Goal: Task Accomplishment & Management: Use online tool/utility

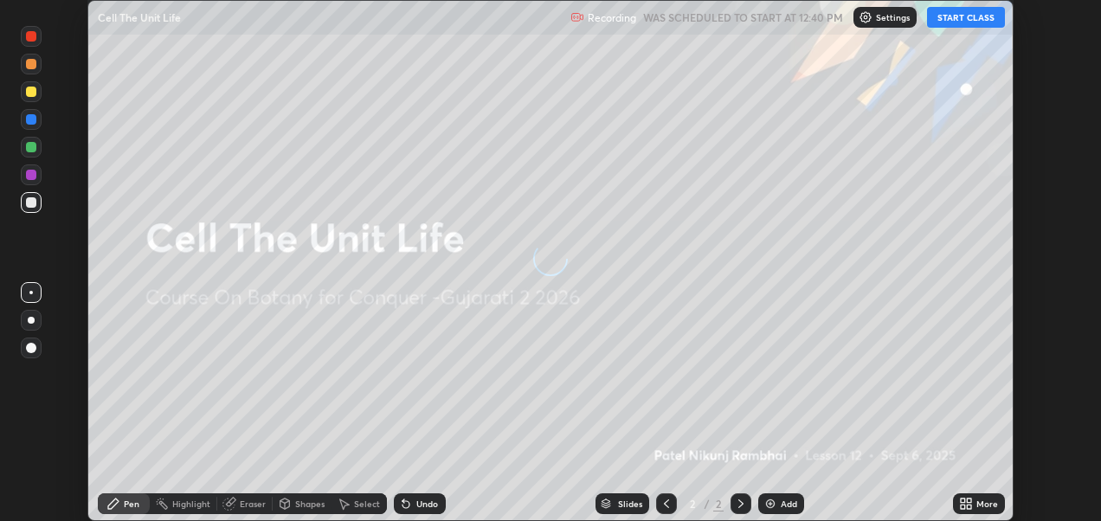
scroll to position [521, 1100]
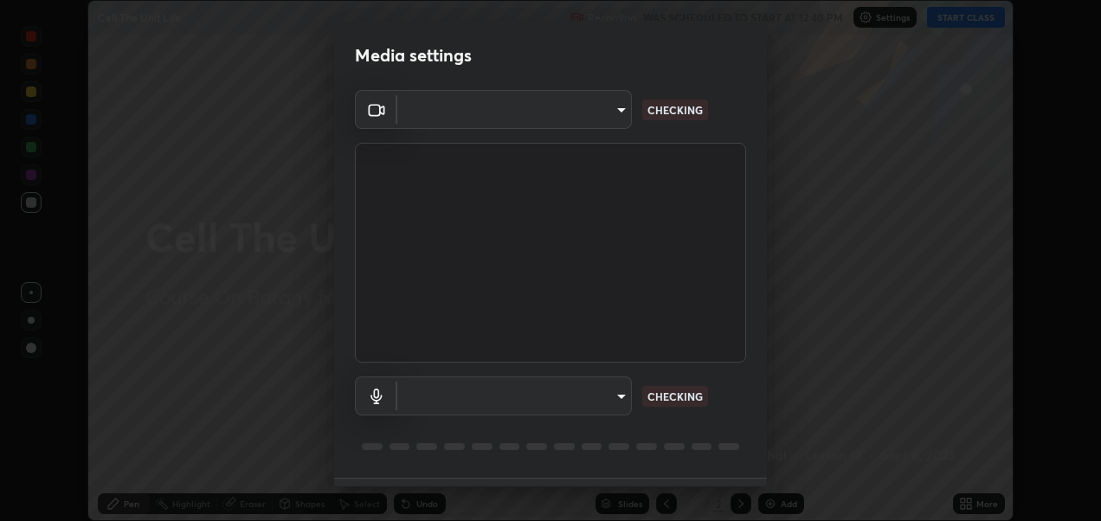
type input "2d2e2489656aed81fa1717d56b5087f64160cedd5dfe9d71df32aea02503d73d"
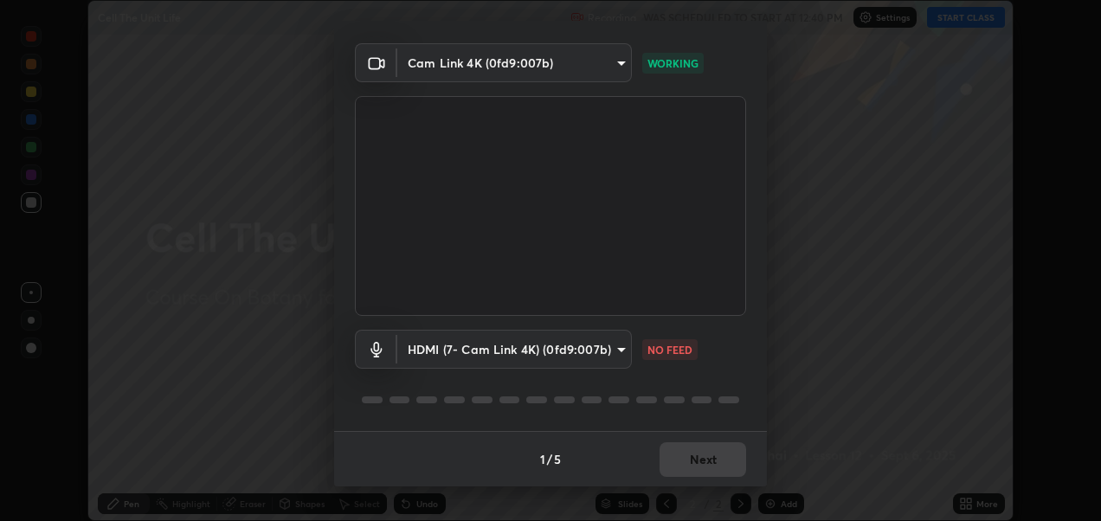
click at [514, 347] on body "Erase all Cell The Unit Life Recording WAS SCHEDULED TO START AT 12:40 PM Setti…" at bounding box center [550, 260] width 1101 height 521
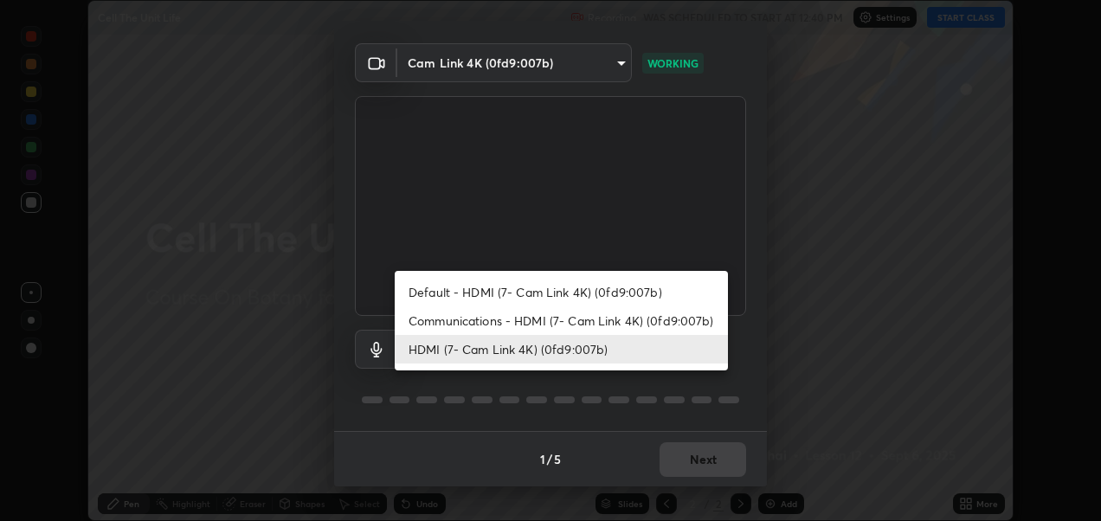
click at [514, 290] on li "Default - HDMI (7- Cam Link 4K) (0fd9:007b)" at bounding box center [561, 292] width 333 height 29
type input "default"
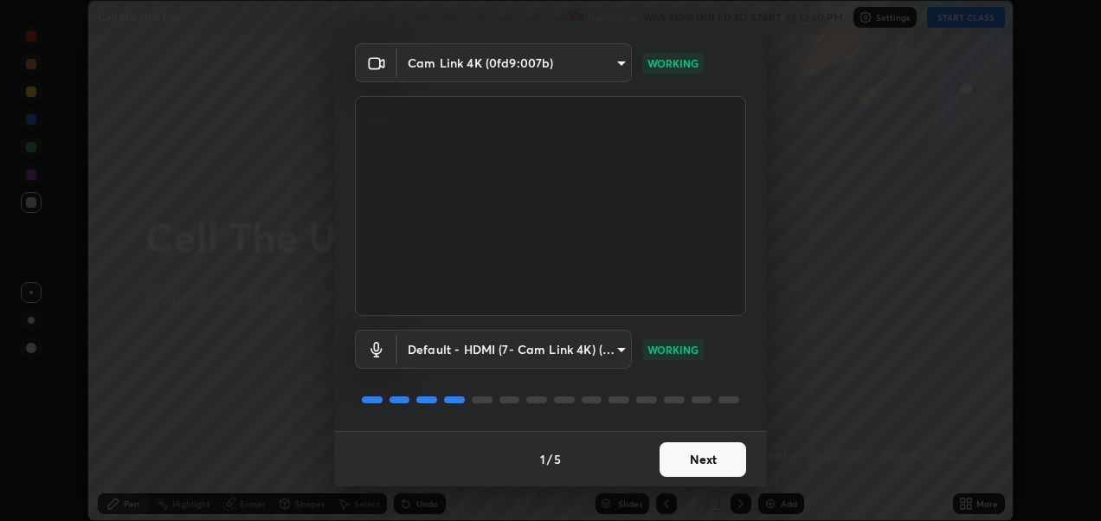
click at [715, 462] on button "Next" at bounding box center [703, 459] width 87 height 35
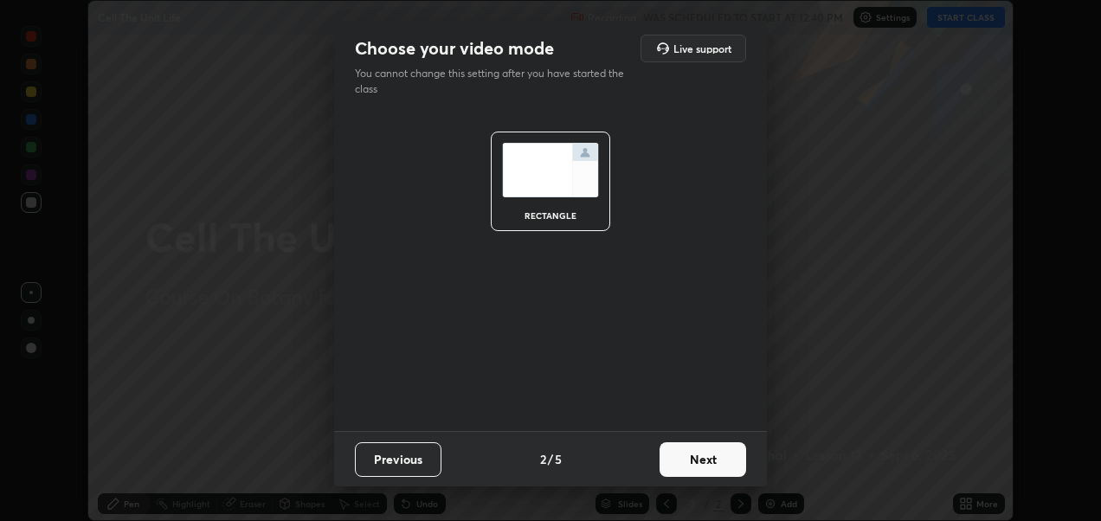
scroll to position [0, 0]
click at [716, 457] on button "Next" at bounding box center [703, 459] width 87 height 35
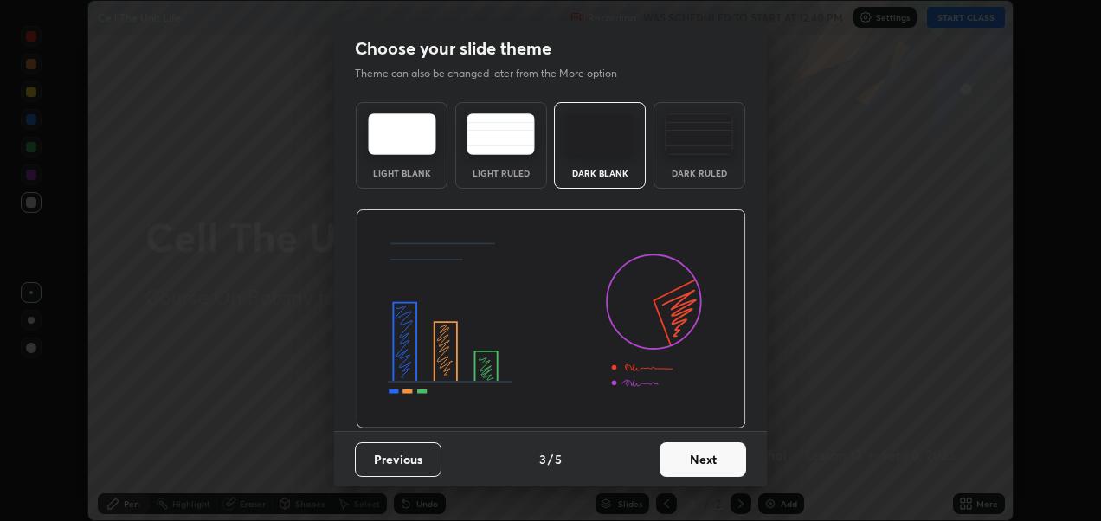
click at [725, 456] on button "Next" at bounding box center [703, 459] width 87 height 35
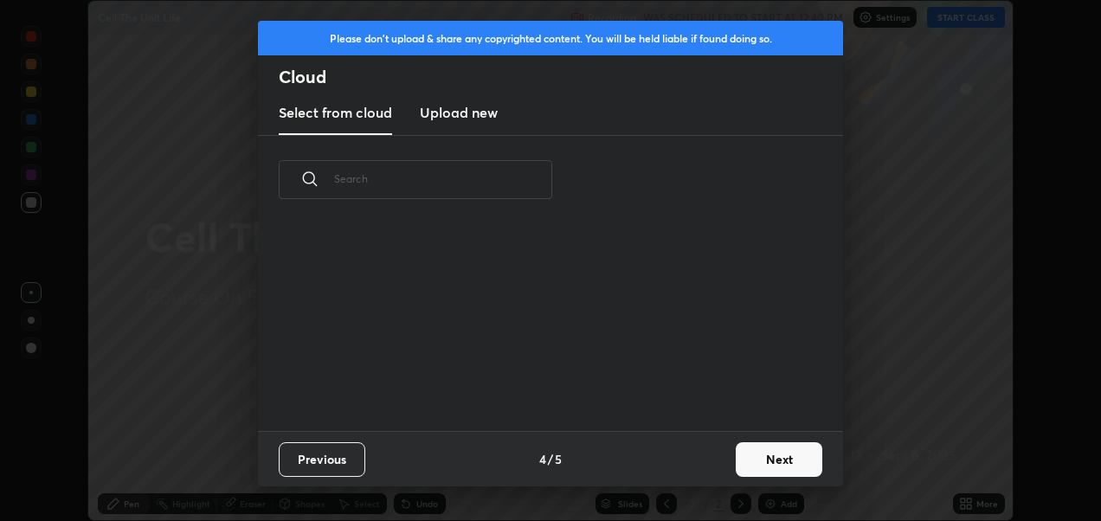
click at [767, 459] on button "Next" at bounding box center [779, 459] width 87 height 35
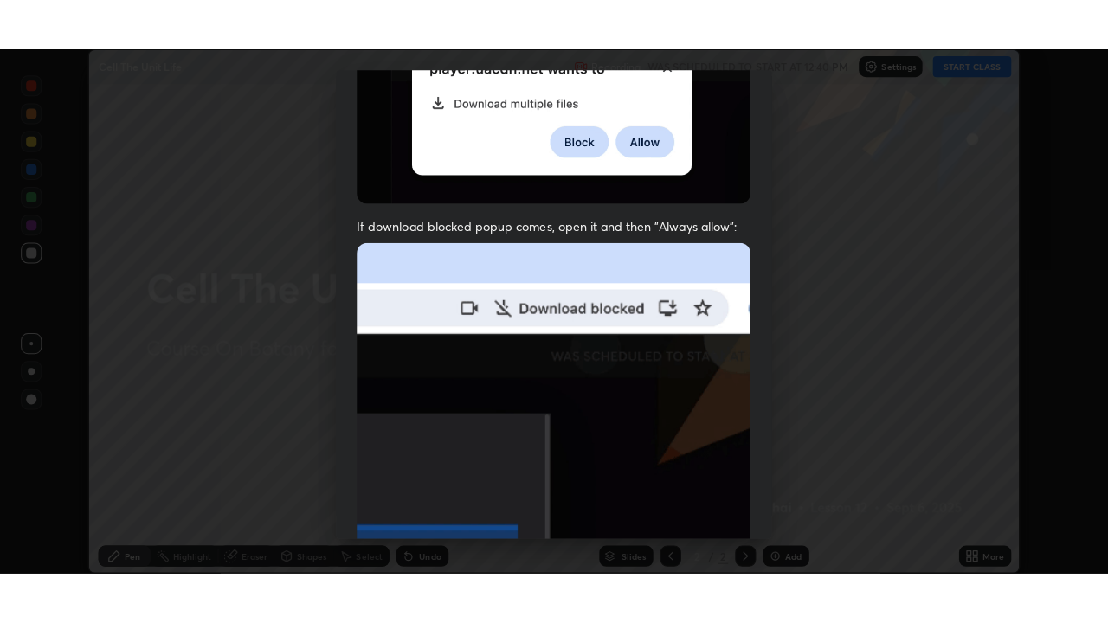
scroll to position [400, 0]
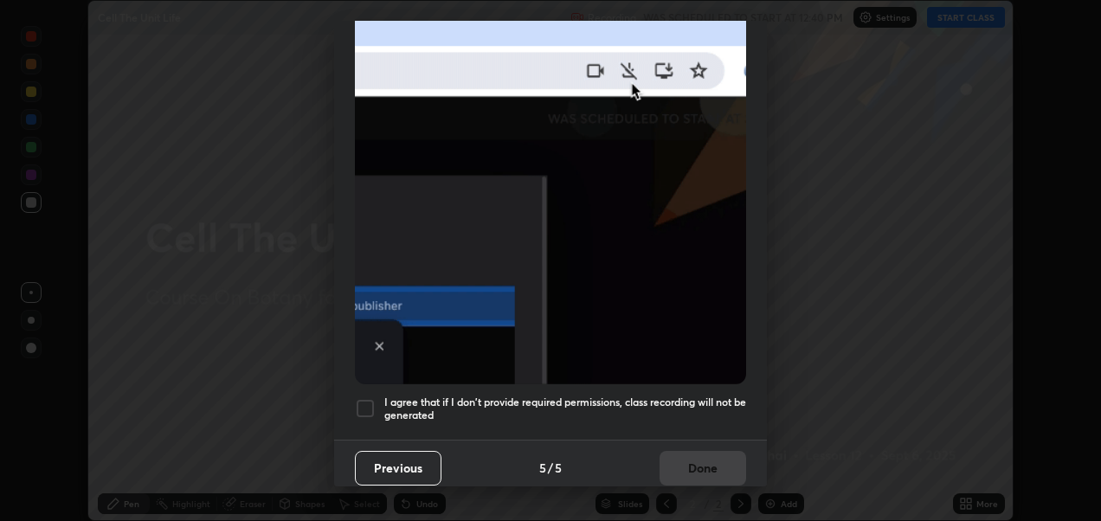
click at [369, 398] on div at bounding box center [365, 408] width 21 height 21
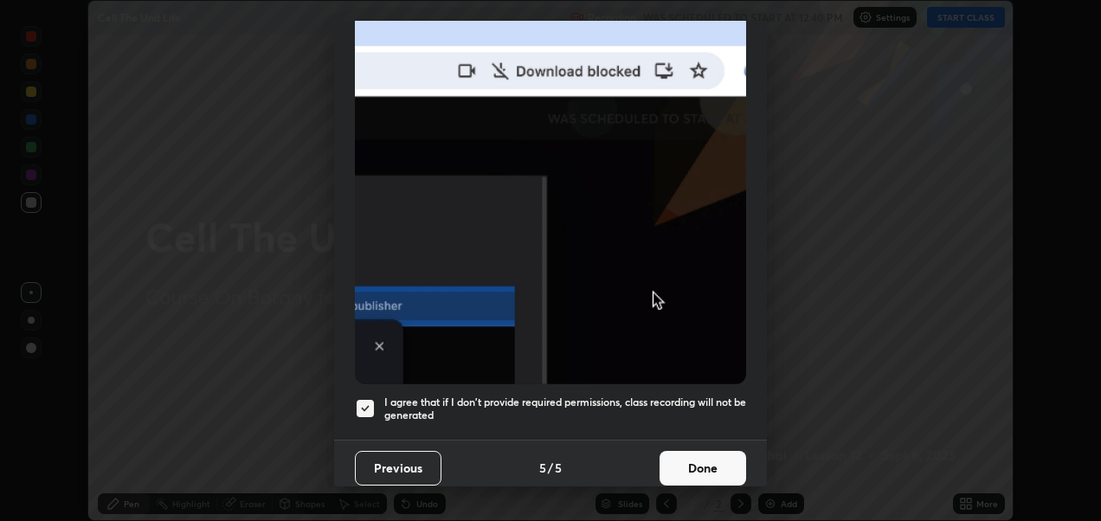
click at [701, 459] on button "Done" at bounding box center [703, 468] width 87 height 35
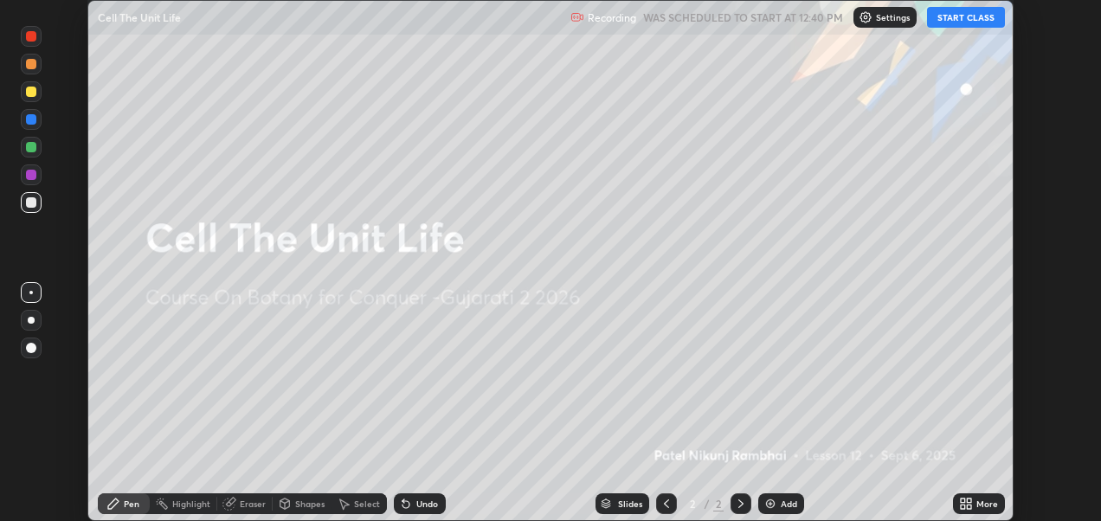
click at [968, 24] on button "START CLASS" at bounding box center [966, 17] width 78 height 21
click at [972, 505] on icon at bounding box center [966, 504] width 14 height 14
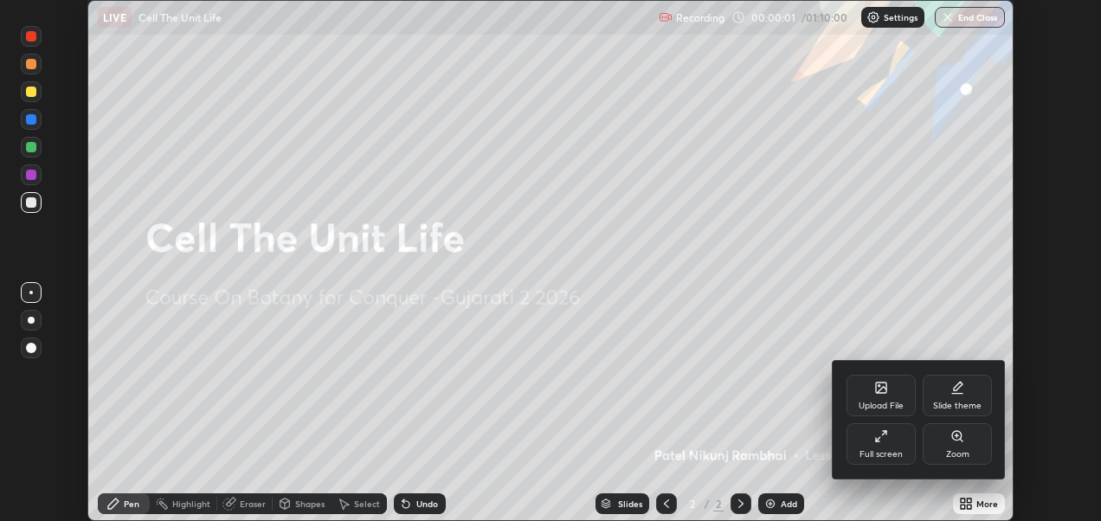
click at [888, 443] on div "Full screen" at bounding box center [881, 444] width 69 height 42
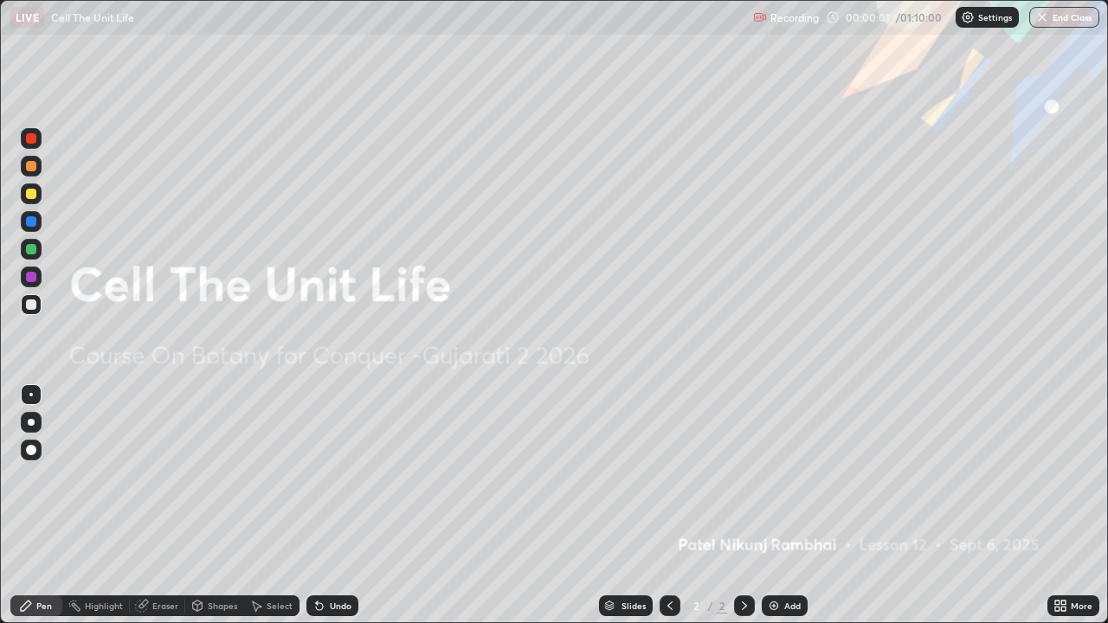
scroll to position [623, 1108]
click at [770, 520] on img at bounding box center [774, 606] width 14 height 14
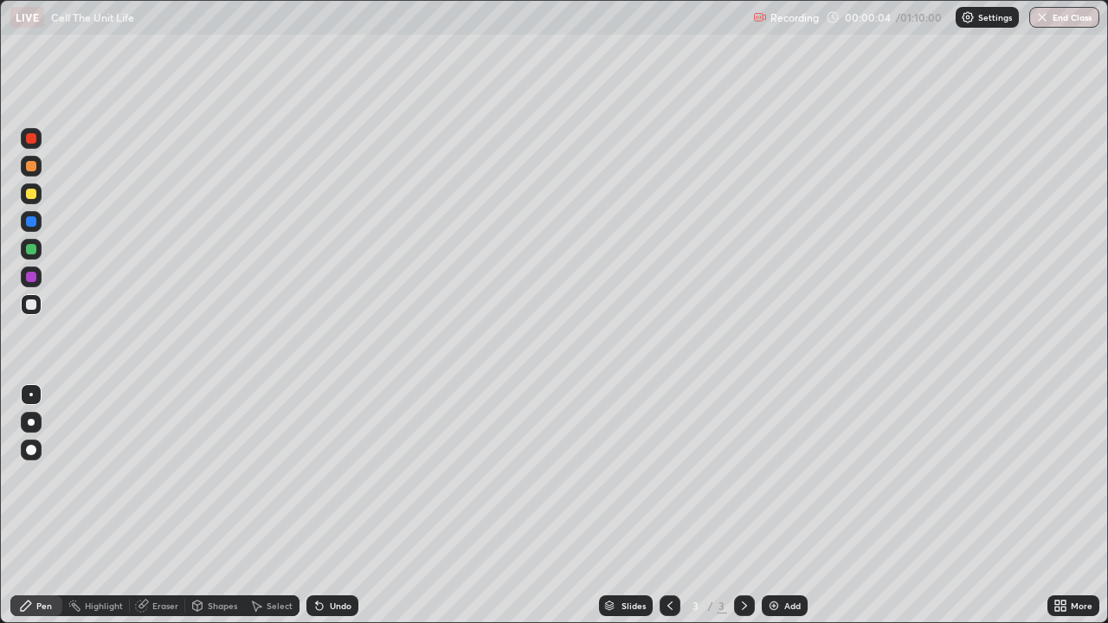
click at [770, 520] on img at bounding box center [774, 606] width 14 height 14
click at [771, 520] on img at bounding box center [774, 606] width 14 height 14
click at [772, 520] on img at bounding box center [774, 606] width 14 height 14
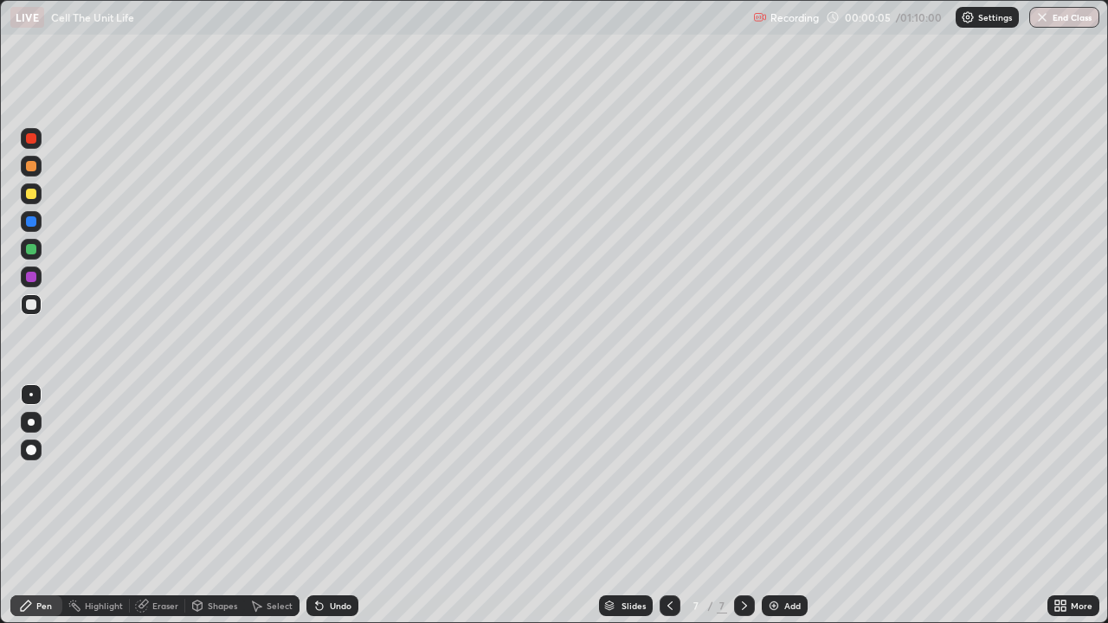
click at [772, 520] on img at bounding box center [774, 606] width 14 height 14
click at [770, 520] on img at bounding box center [774, 606] width 14 height 14
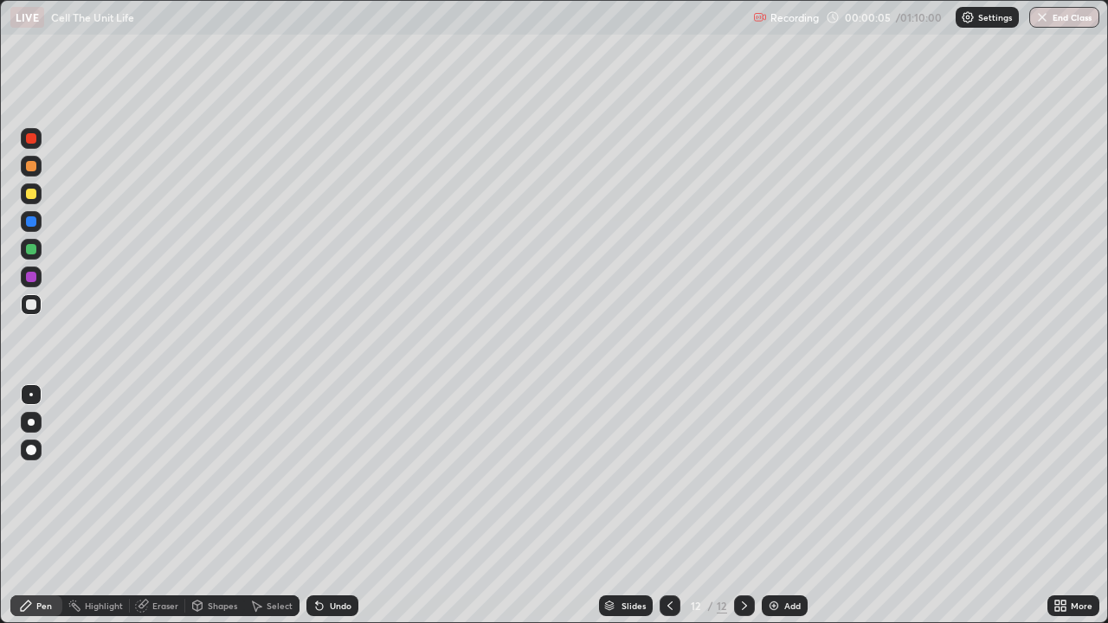
click at [770, 520] on img at bounding box center [774, 606] width 14 height 14
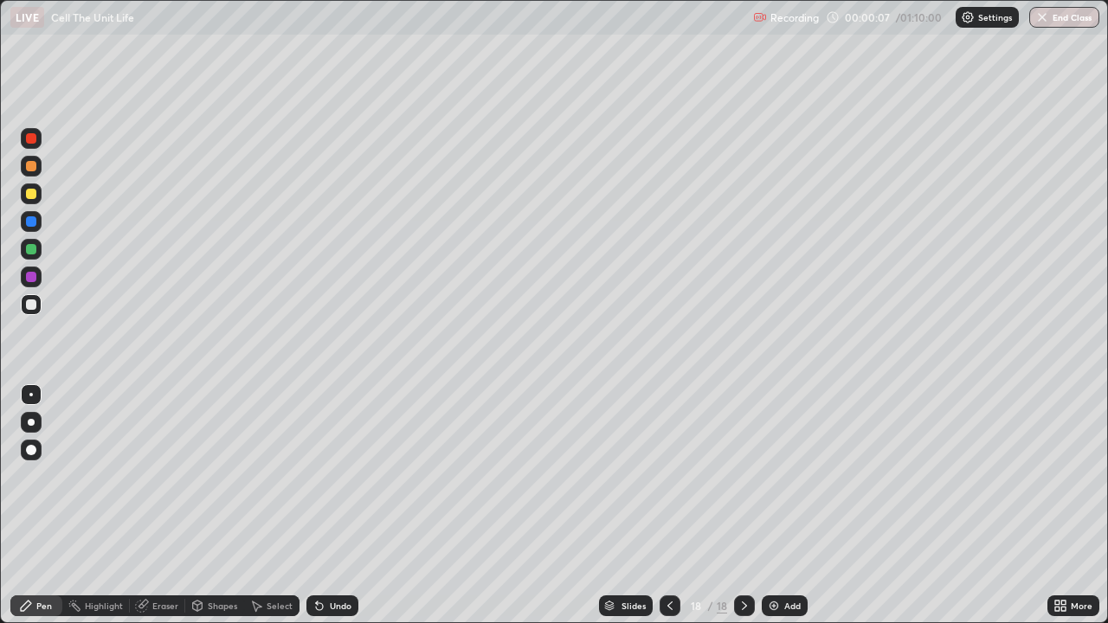
click at [668, 520] on icon at bounding box center [670, 606] width 14 height 14
click at [667, 520] on icon at bounding box center [670, 606] width 14 height 14
click at [668, 520] on icon at bounding box center [669, 606] width 5 height 9
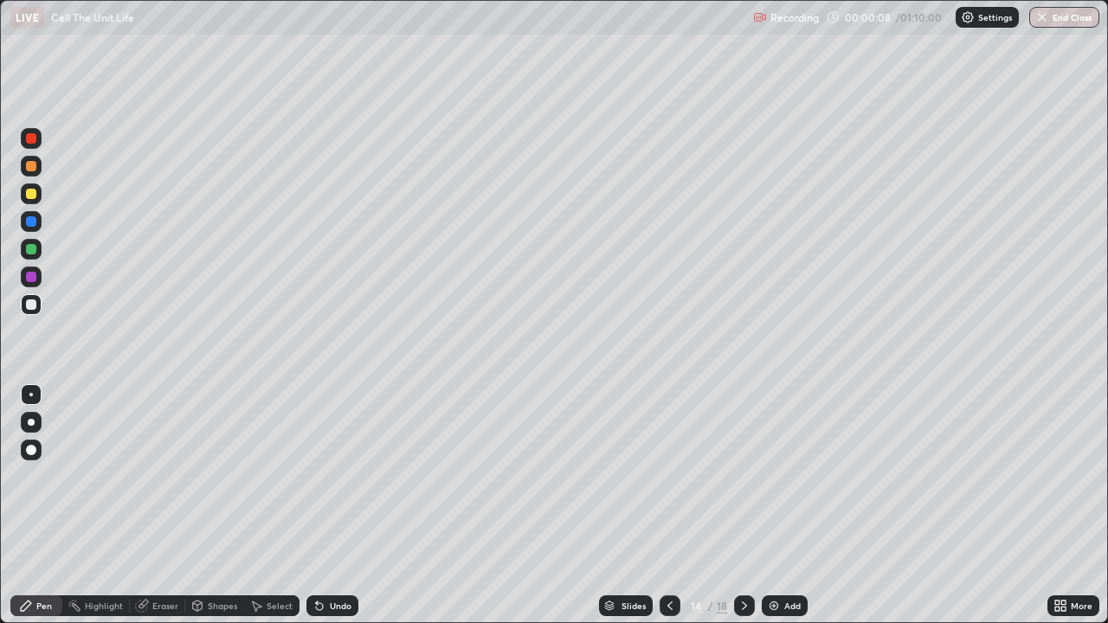
click at [668, 520] on icon at bounding box center [669, 606] width 5 height 9
click at [668, 520] on icon at bounding box center [670, 606] width 14 height 14
click at [669, 520] on icon at bounding box center [670, 606] width 14 height 14
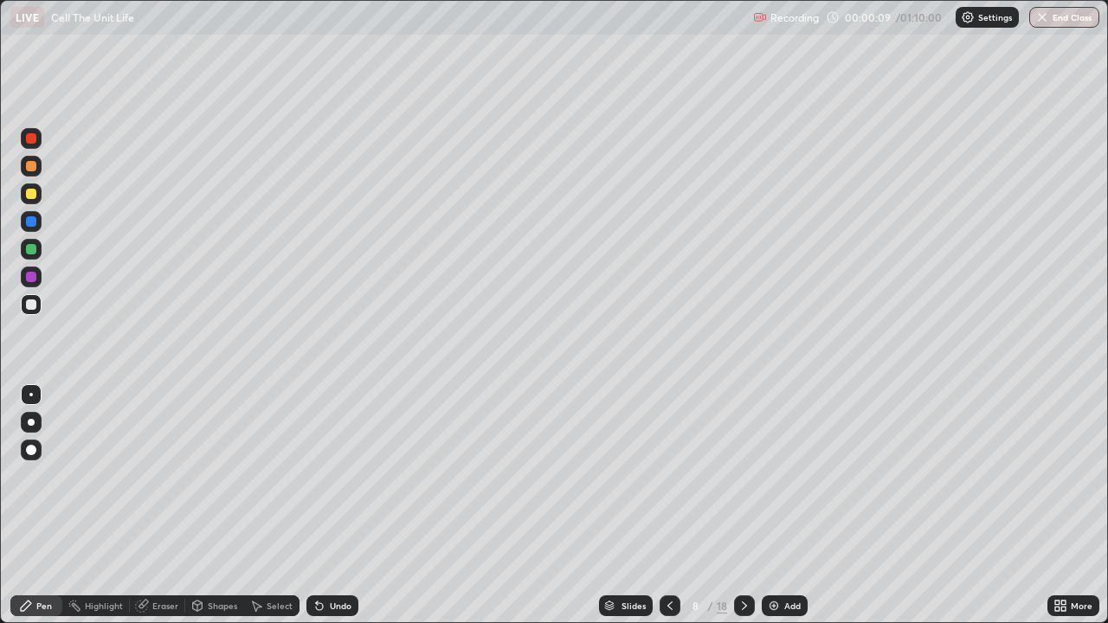
click at [669, 520] on icon at bounding box center [670, 606] width 14 height 14
click at [670, 520] on icon at bounding box center [670, 606] width 14 height 14
click at [668, 520] on icon at bounding box center [669, 606] width 5 height 9
click at [671, 520] on icon at bounding box center [670, 606] width 14 height 14
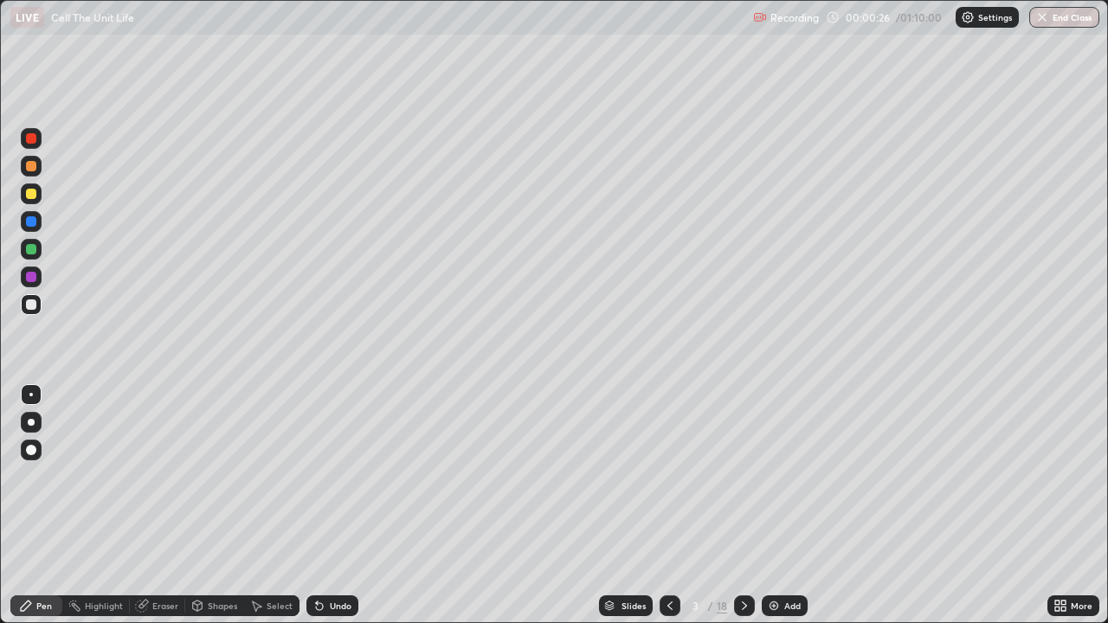
click at [31, 424] on div at bounding box center [31, 422] width 7 height 7
click at [744, 520] on icon at bounding box center [745, 606] width 14 height 14
click at [156, 520] on div "Eraser" at bounding box center [165, 606] width 26 height 9
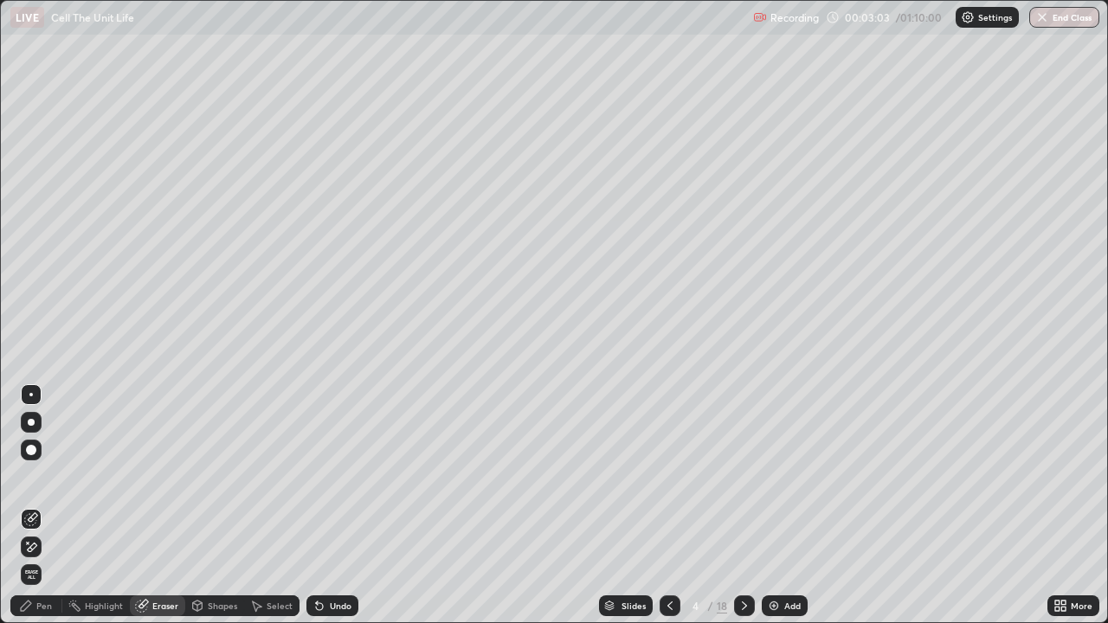
click at [37, 520] on div "Pen" at bounding box center [44, 606] width 16 height 9
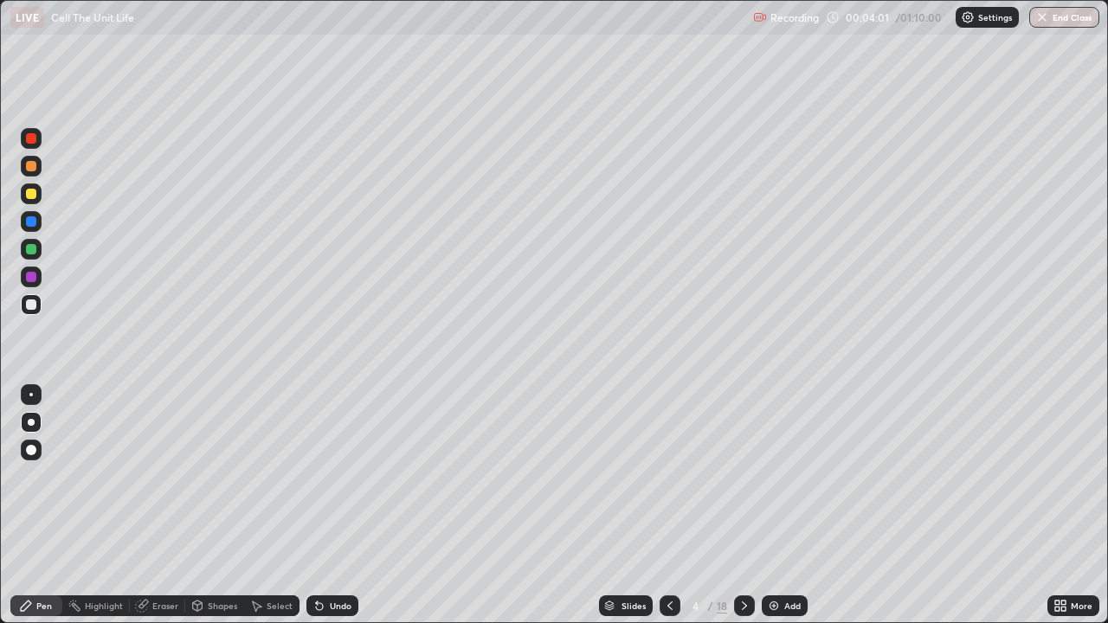
click at [0, 520] on div "Pen Highlight Eraser Shapes Select Undo Slides 4 / 18 Add More" at bounding box center [554, 606] width 1108 height 35
click at [743, 520] on icon at bounding box center [744, 606] width 5 height 9
click at [666, 520] on icon at bounding box center [670, 606] width 14 height 14
click at [745, 520] on icon at bounding box center [745, 606] width 14 height 14
click at [742, 520] on div at bounding box center [744, 606] width 21 height 21
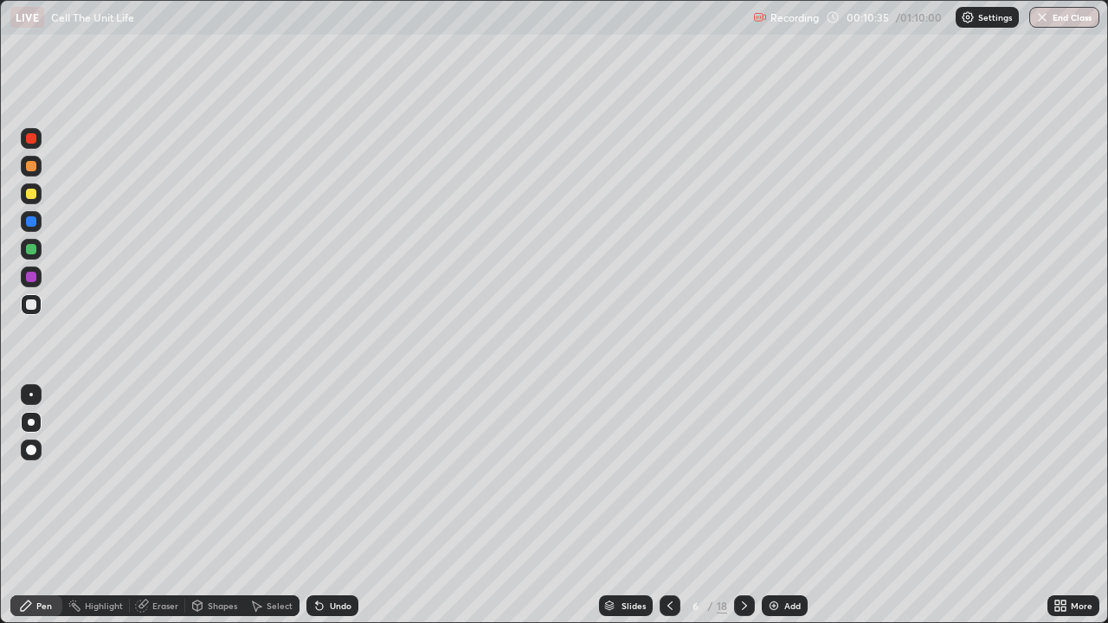
click at [29, 244] on div at bounding box center [31, 249] width 10 height 10
click at [32, 302] on div at bounding box center [31, 305] width 10 height 10
click at [35, 249] on div at bounding box center [31, 249] width 10 height 10
click at [23, 300] on div at bounding box center [31, 304] width 21 height 21
click at [31, 219] on div at bounding box center [31, 221] width 10 height 10
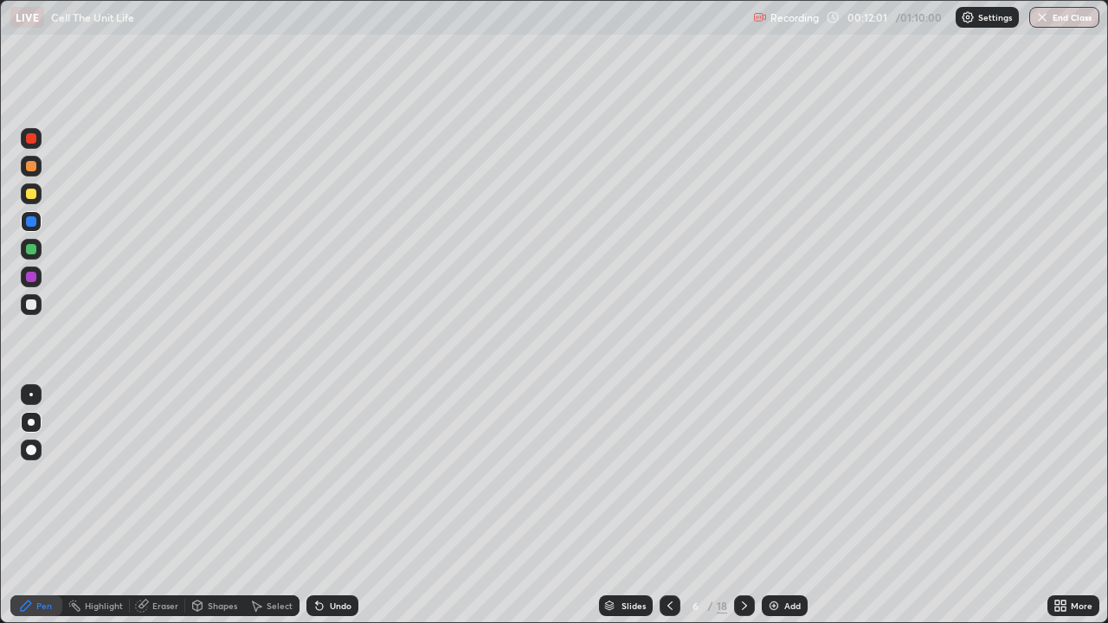
click at [668, 520] on icon at bounding box center [670, 606] width 14 height 14
click at [667, 520] on icon at bounding box center [670, 606] width 14 height 14
click at [670, 520] on icon at bounding box center [669, 606] width 5 height 9
click at [743, 520] on icon at bounding box center [745, 606] width 14 height 14
click at [744, 520] on icon at bounding box center [744, 606] width 5 height 9
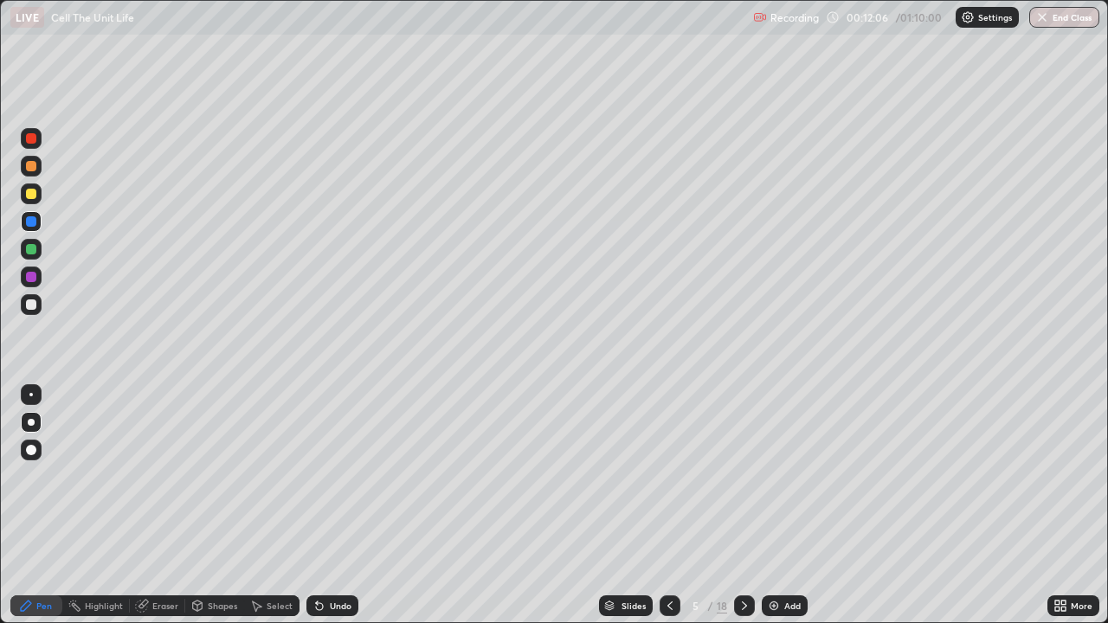
click at [743, 520] on icon at bounding box center [745, 606] width 14 height 14
click at [744, 520] on icon at bounding box center [745, 606] width 14 height 14
click at [668, 520] on icon at bounding box center [670, 606] width 14 height 14
click at [23, 300] on div at bounding box center [31, 304] width 21 height 21
click at [744, 520] on icon at bounding box center [745, 606] width 14 height 14
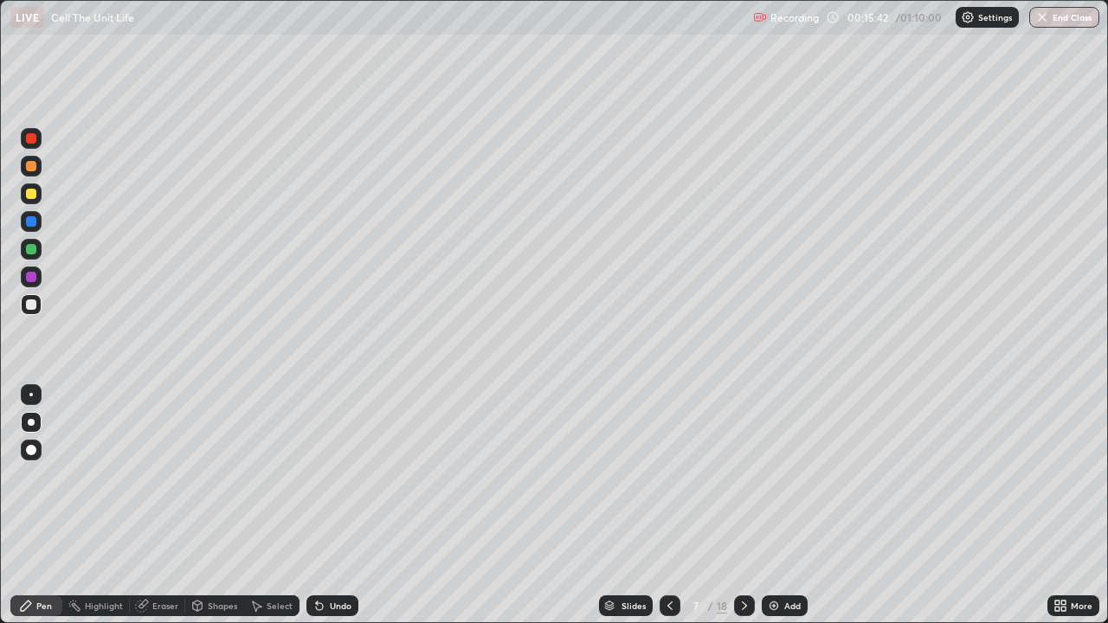
click at [745, 520] on icon at bounding box center [745, 606] width 14 height 14
click at [31, 248] on div at bounding box center [31, 249] width 10 height 10
click at [26, 307] on div at bounding box center [31, 305] width 10 height 10
click at [668, 520] on icon at bounding box center [670, 606] width 14 height 14
click at [669, 520] on icon at bounding box center [670, 606] width 14 height 14
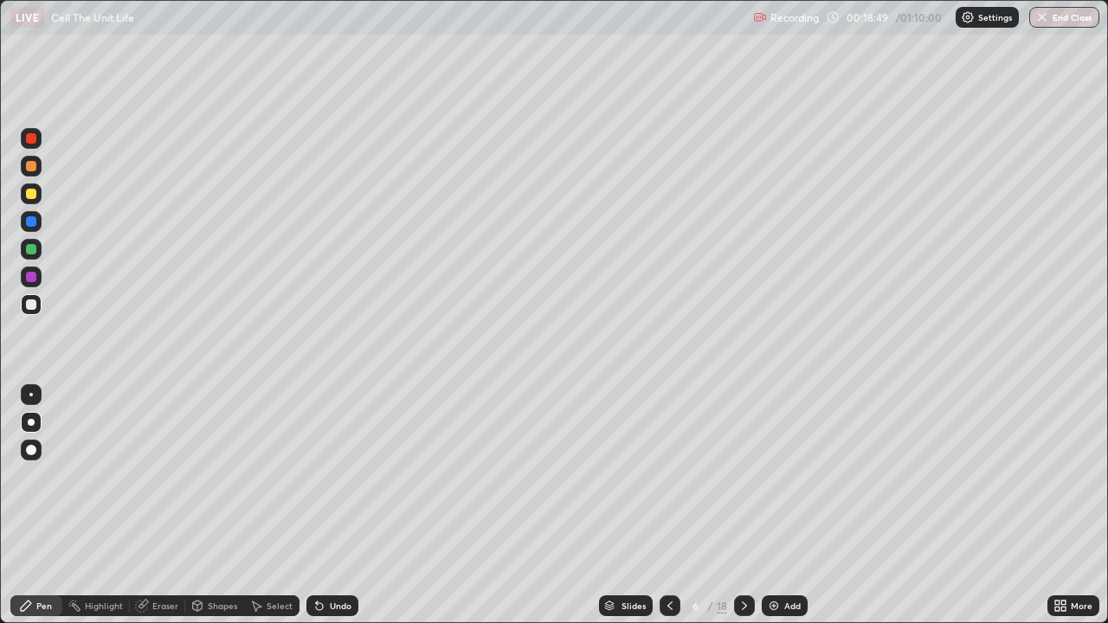
click at [668, 520] on icon at bounding box center [670, 606] width 14 height 14
click at [667, 520] on icon at bounding box center [670, 606] width 14 height 14
click at [743, 520] on icon at bounding box center [745, 606] width 14 height 14
click at [743, 520] on icon at bounding box center [744, 606] width 5 height 9
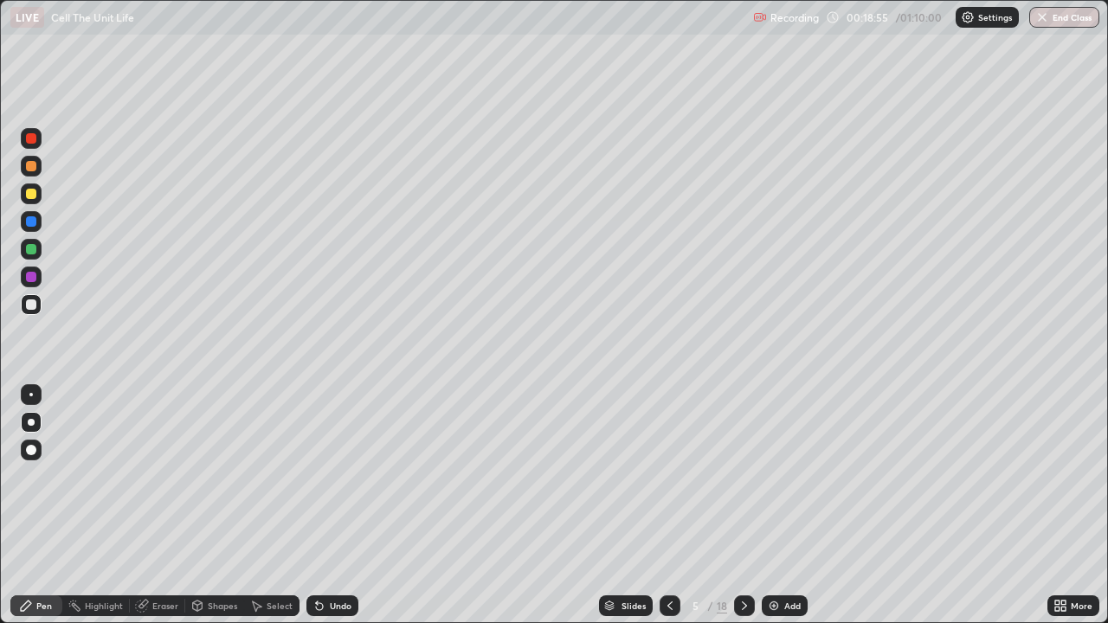
click at [744, 520] on icon at bounding box center [745, 606] width 14 height 14
click at [742, 520] on icon at bounding box center [744, 606] width 5 height 9
click at [744, 520] on div at bounding box center [744, 606] width 21 height 21
click at [152, 520] on div "Eraser" at bounding box center [165, 606] width 26 height 9
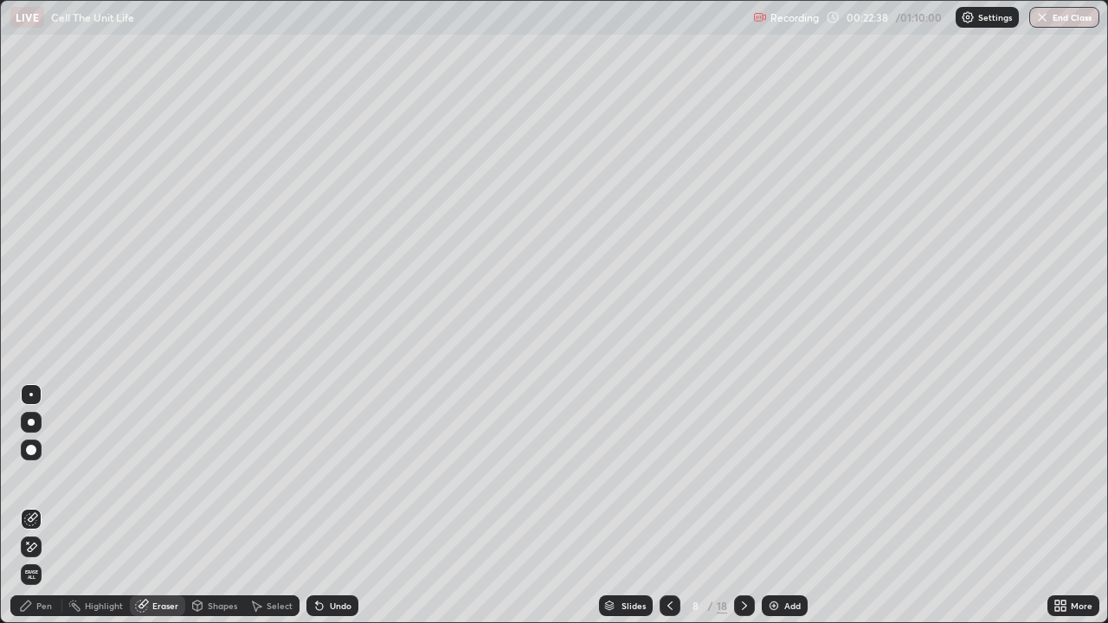
click at [33, 520] on div "Pen" at bounding box center [36, 606] width 52 height 21
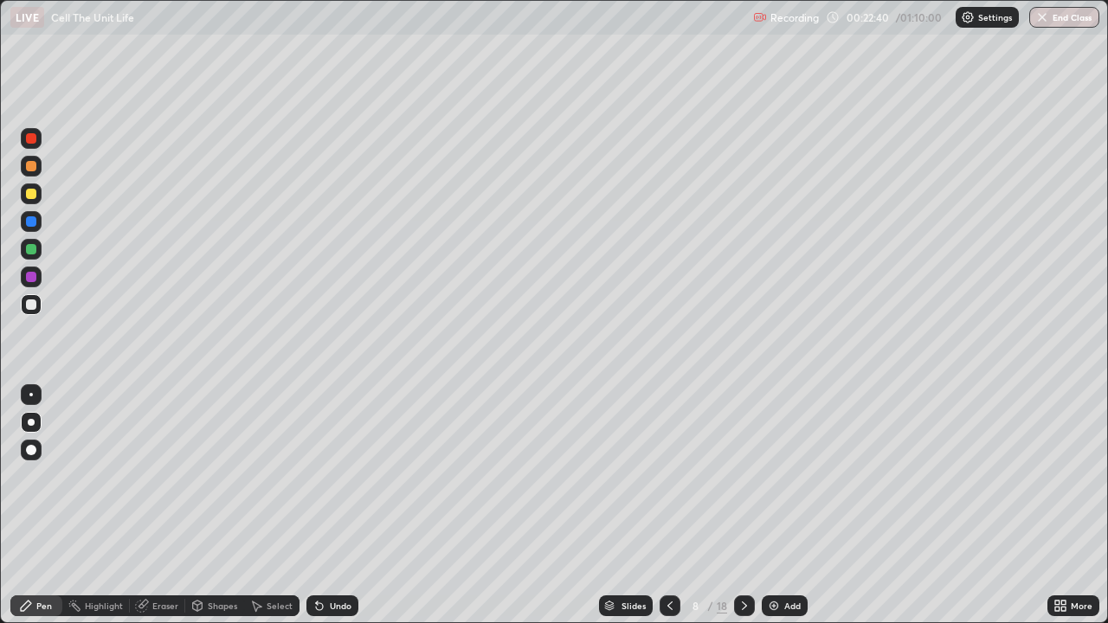
click at [28, 301] on div at bounding box center [31, 305] width 10 height 10
click at [738, 520] on icon at bounding box center [745, 606] width 14 height 14
click at [29, 306] on div at bounding box center [31, 305] width 10 height 10
click at [170, 520] on div "Eraser" at bounding box center [165, 606] width 26 height 9
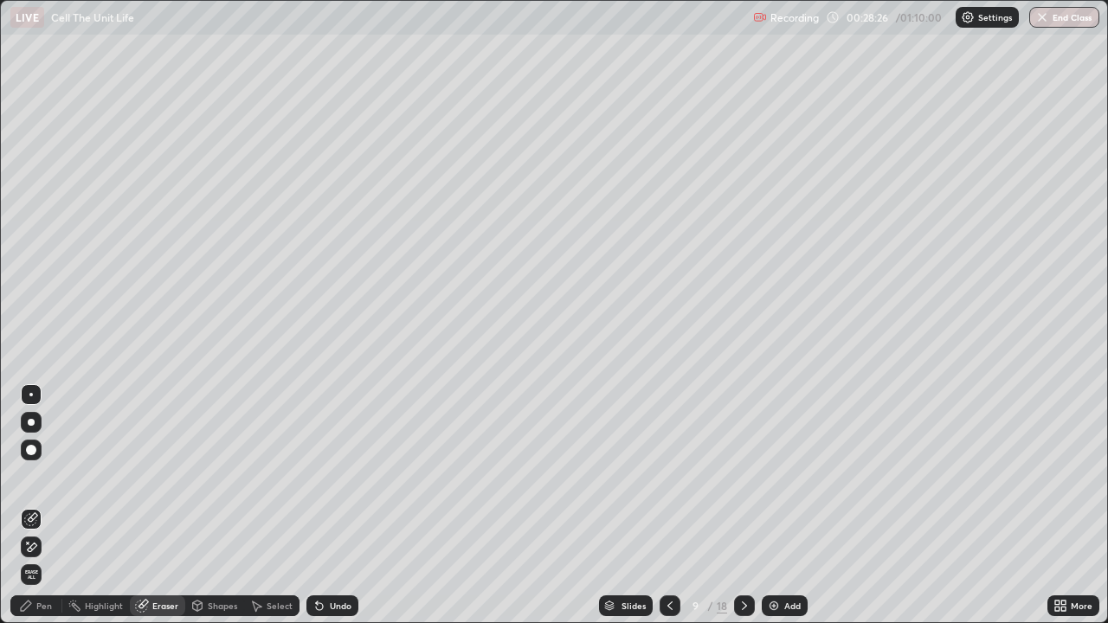
click at [39, 520] on div "Pen" at bounding box center [44, 606] width 16 height 9
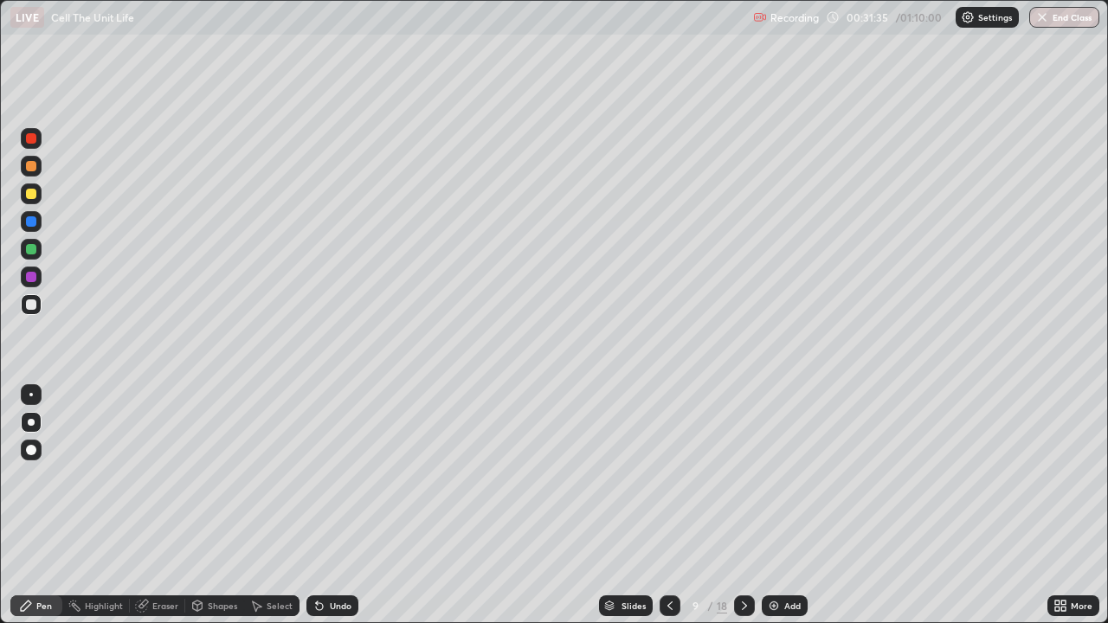
click at [668, 520] on icon at bounding box center [670, 606] width 14 height 14
click at [670, 520] on icon at bounding box center [670, 606] width 14 height 14
click at [668, 520] on icon at bounding box center [670, 606] width 14 height 14
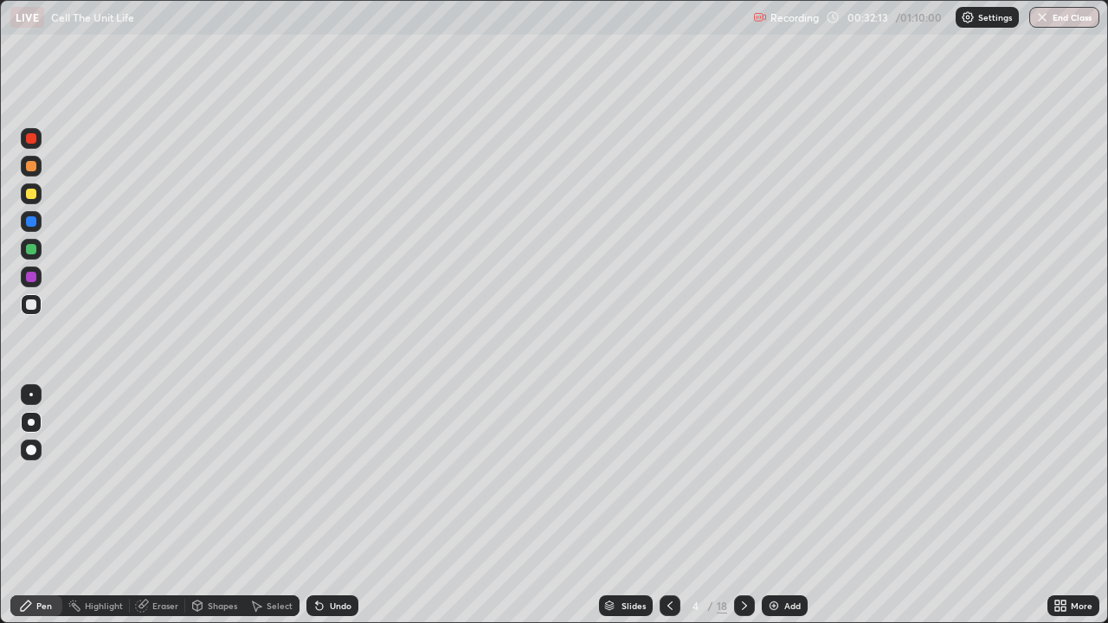
click at [742, 520] on div at bounding box center [744, 606] width 21 height 21
click at [742, 520] on icon at bounding box center [745, 606] width 14 height 14
click at [743, 520] on icon at bounding box center [745, 606] width 14 height 14
click at [744, 520] on icon at bounding box center [745, 606] width 14 height 14
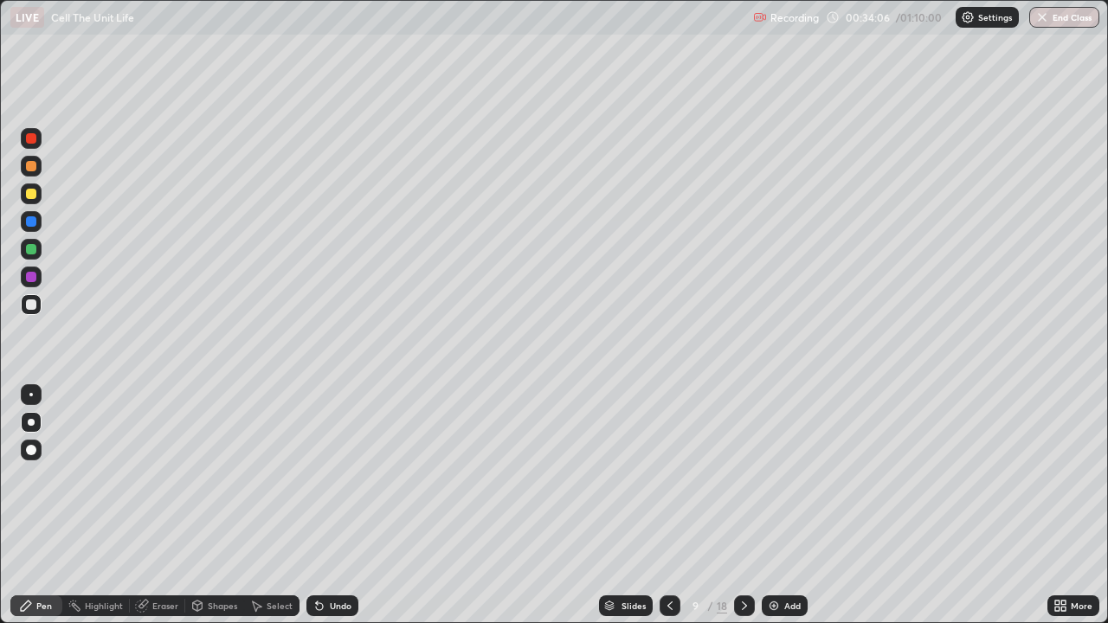
click at [744, 520] on icon at bounding box center [745, 606] width 14 height 14
click at [35, 304] on div at bounding box center [31, 305] width 10 height 10
click at [164, 520] on div "Eraser" at bounding box center [165, 606] width 26 height 9
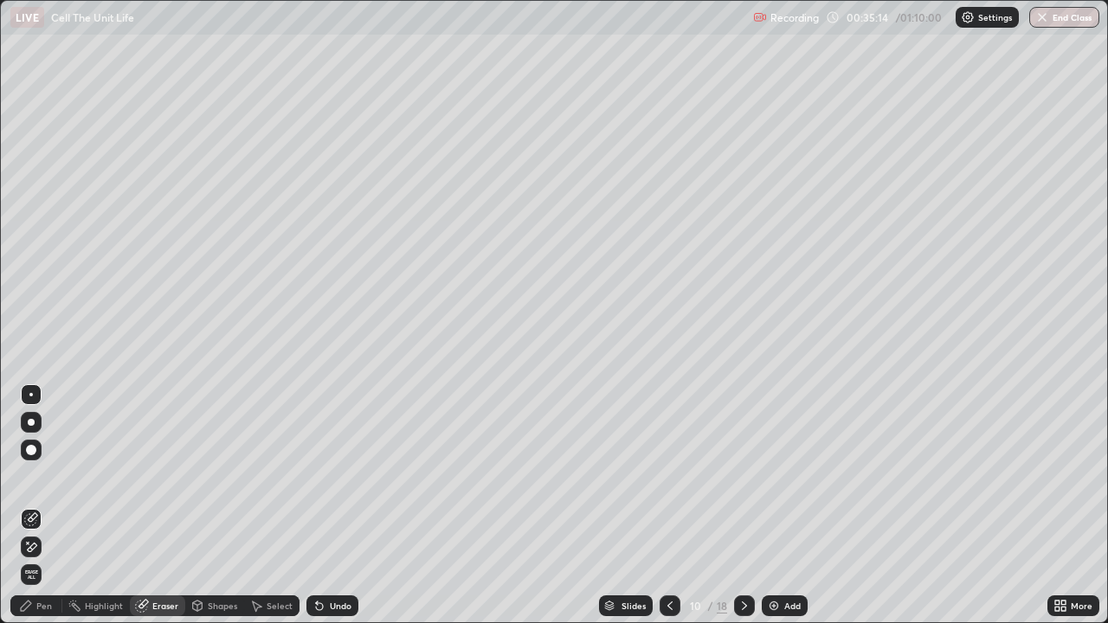
click at [33, 520] on div "Pen" at bounding box center [36, 606] width 52 height 21
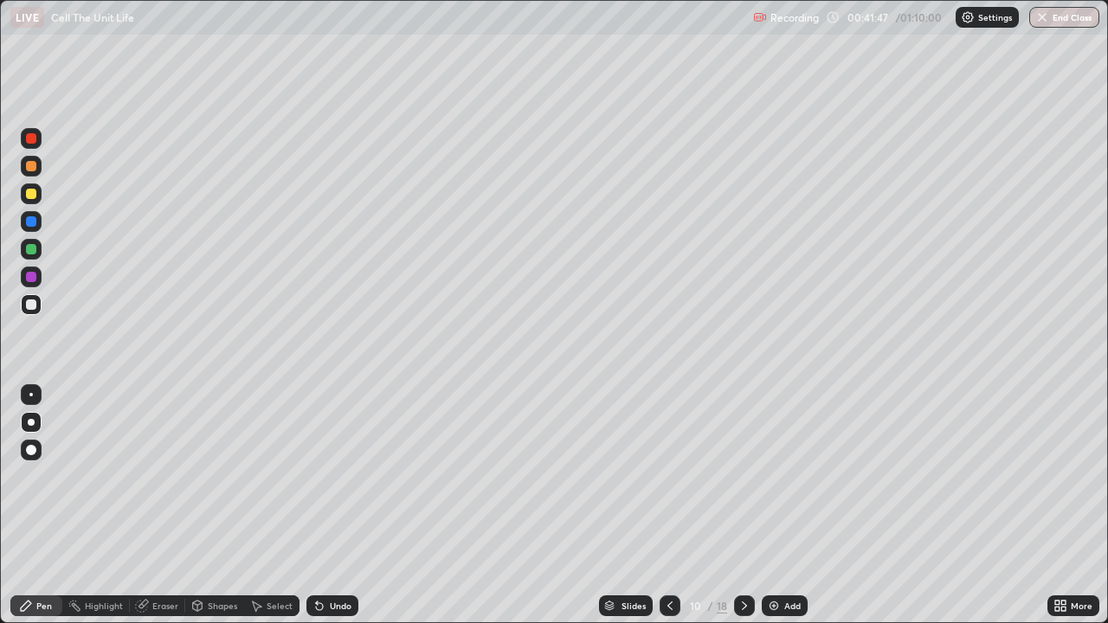
click at [31, 246] on div at bounding box center [31, 249] width 10 height 10
click at [154, 520] on div "Eraser" at bounding box center [165, 606] width 26 height 9
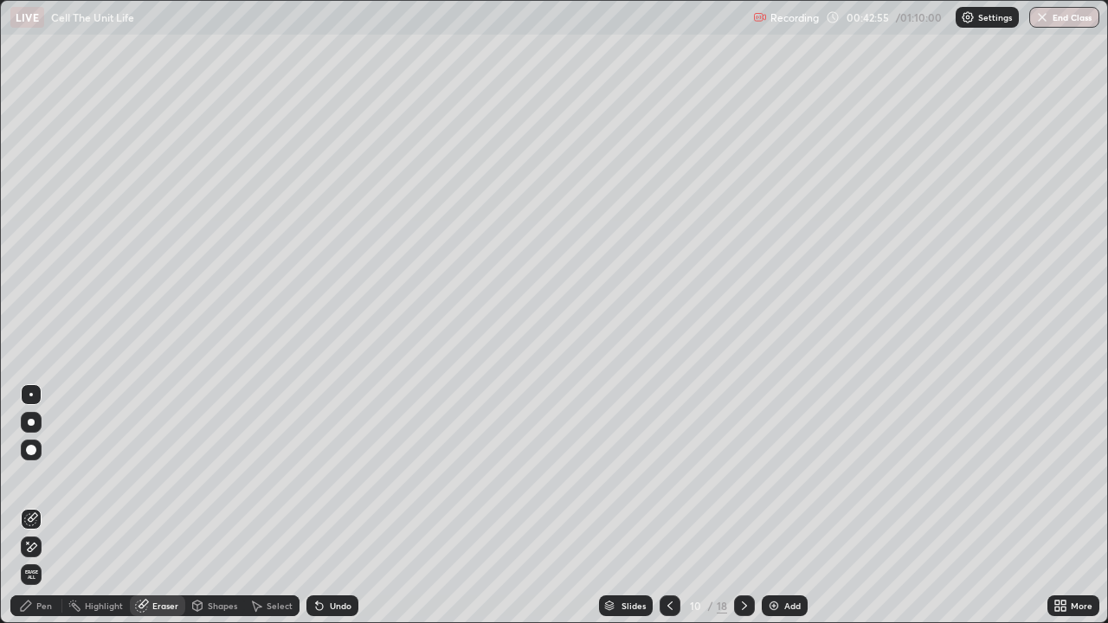
click at [33, 520] on div "Pen" at bounding box center [36, 606] width 52 height 21
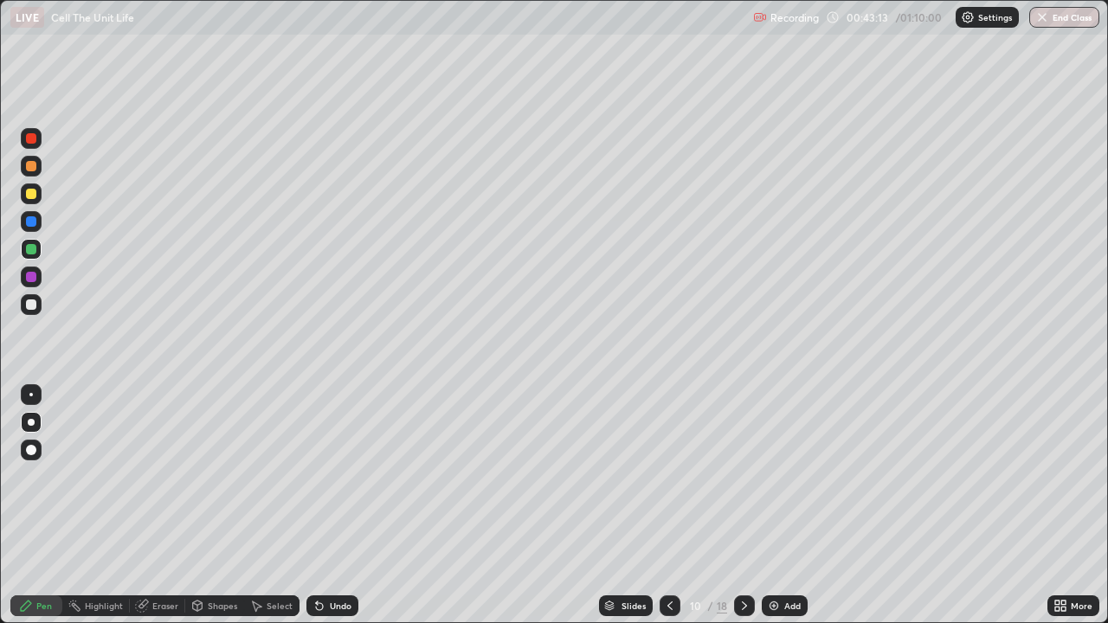
click at [671, 520] on icon at bounding box center [670, 606] width 14 height 14
click at [740, 520] on icon at bounding box center [745, 606] width 14 height 14
click at [670, 520] on icon at bounding box center [670, 606] width 14 height 14
click at [743, 520] on icon at bounding box center [745, 606] width 14 height 14
click at [35, 306] on div at bounding box center [31, 305] width 10 height 10
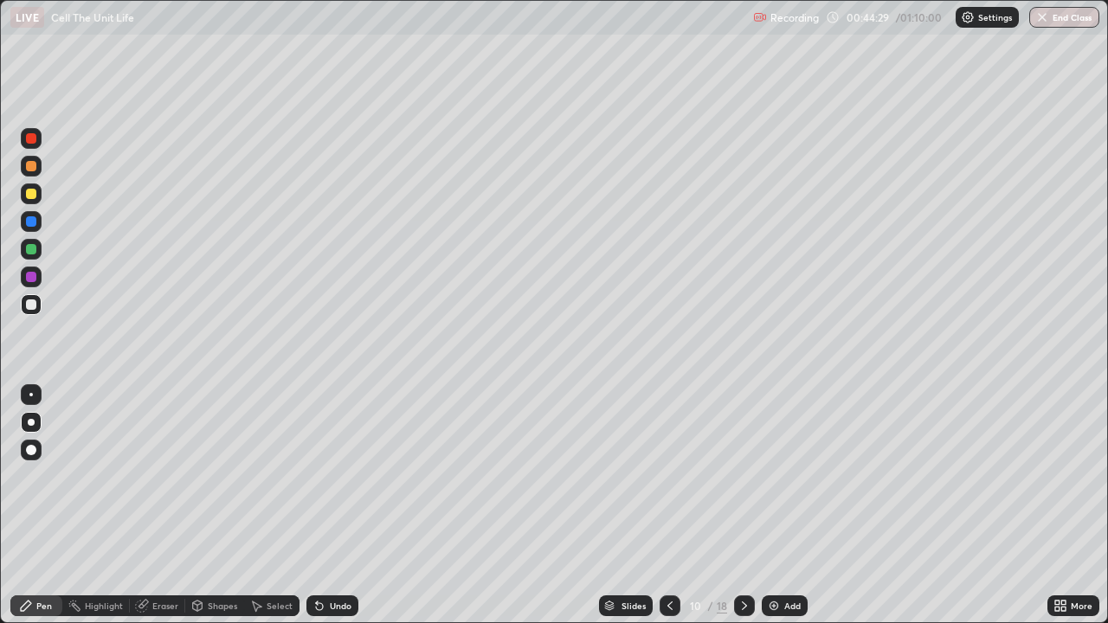
click at [668, 520] on icon at bounding box center [670, 606] width 14 height 14
click at [745, 520] on icon at bounding box center [745, 606] width 14 height 14
click at [671, 520] on icon at bounding box center [670, 606] width 14 height 14
click at [744, 520] on icon at bounding box center [745, 606] width 14 height 14
click at [743, 520] on icon at bounding box center [745, 606] width 14 height 14
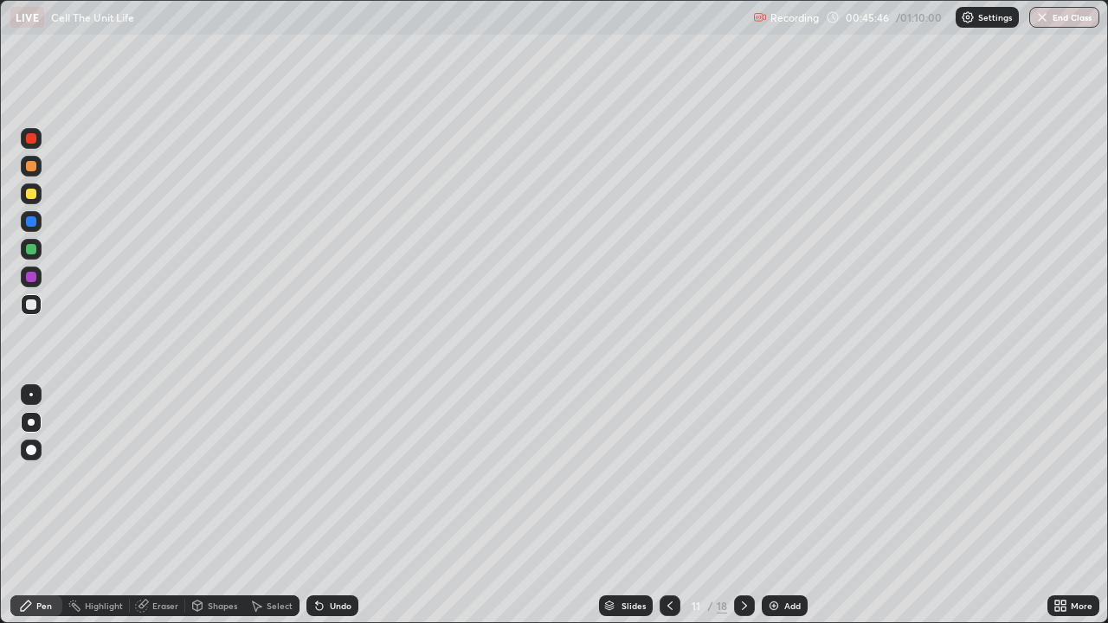
click at [31, 308] on div at bounding box center [31, 305] width 10 height 10
click at [35, 254] on div at bounding box center [31, 249] width 21 height 21
click at [31, 303] on div at bounding box center [31, 305] width 10 height 10
click at [33, 305] on div at bounding box center [31, 305] width 10 height 10
click at [34, 196] on div at bounding box center [31, 194] width 10 height 10
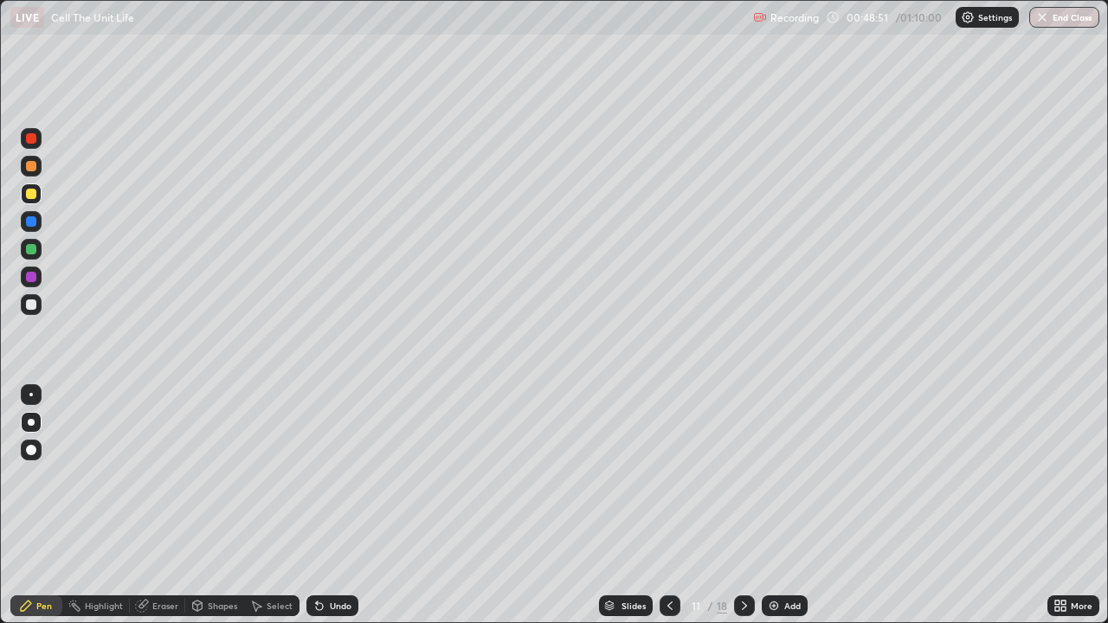
click at [745, 520] on icon at bounding box center [745, 606] width 14 height 14
click at [32, 308] on div at bounding box center [31, 305] width 10 height 10
click at [33, 196] on div at bounding box center [31, 194] width 10 height 10
click at [34, 304] on div at bounding box center [31, 305] width 10 height 10
click at [744, 520] on icon at bounding box center [745, 606] width 14 height 14
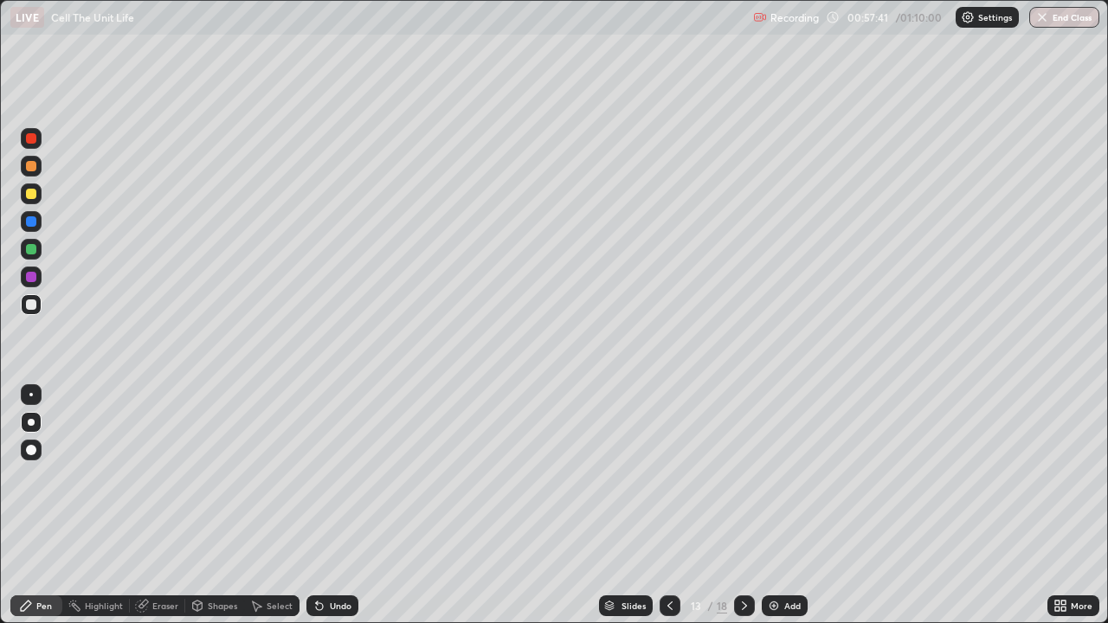
click at [1061, 12] on button "End Class" at bounding box center [1064, 17] width 70 height 21
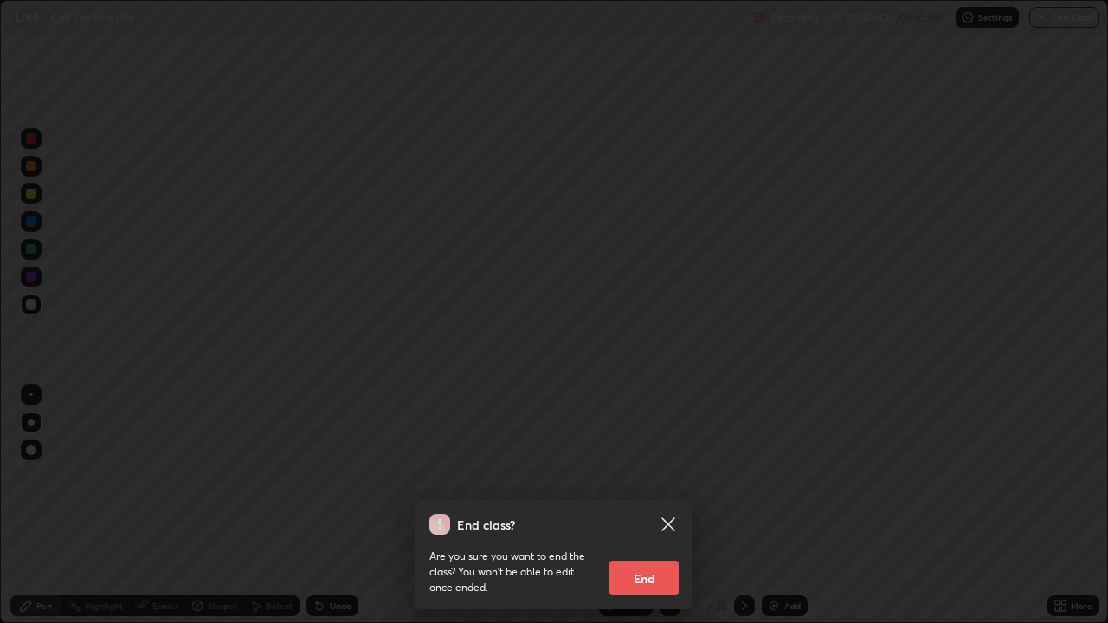
click at [613, 520] on button "End" at bounding box center [643, 578] width 69 height 35
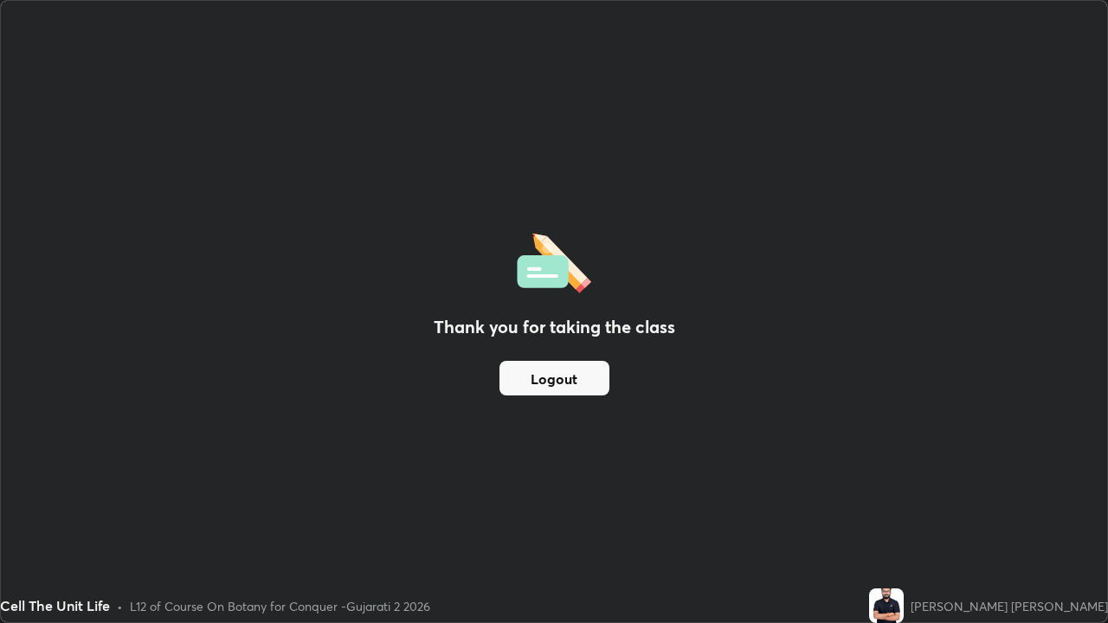
click at [541, 382] on button "Logout" at bounding box center [554, 378] width 110 height 35
